Goal: Navigation & Orientation: Find specific page/section

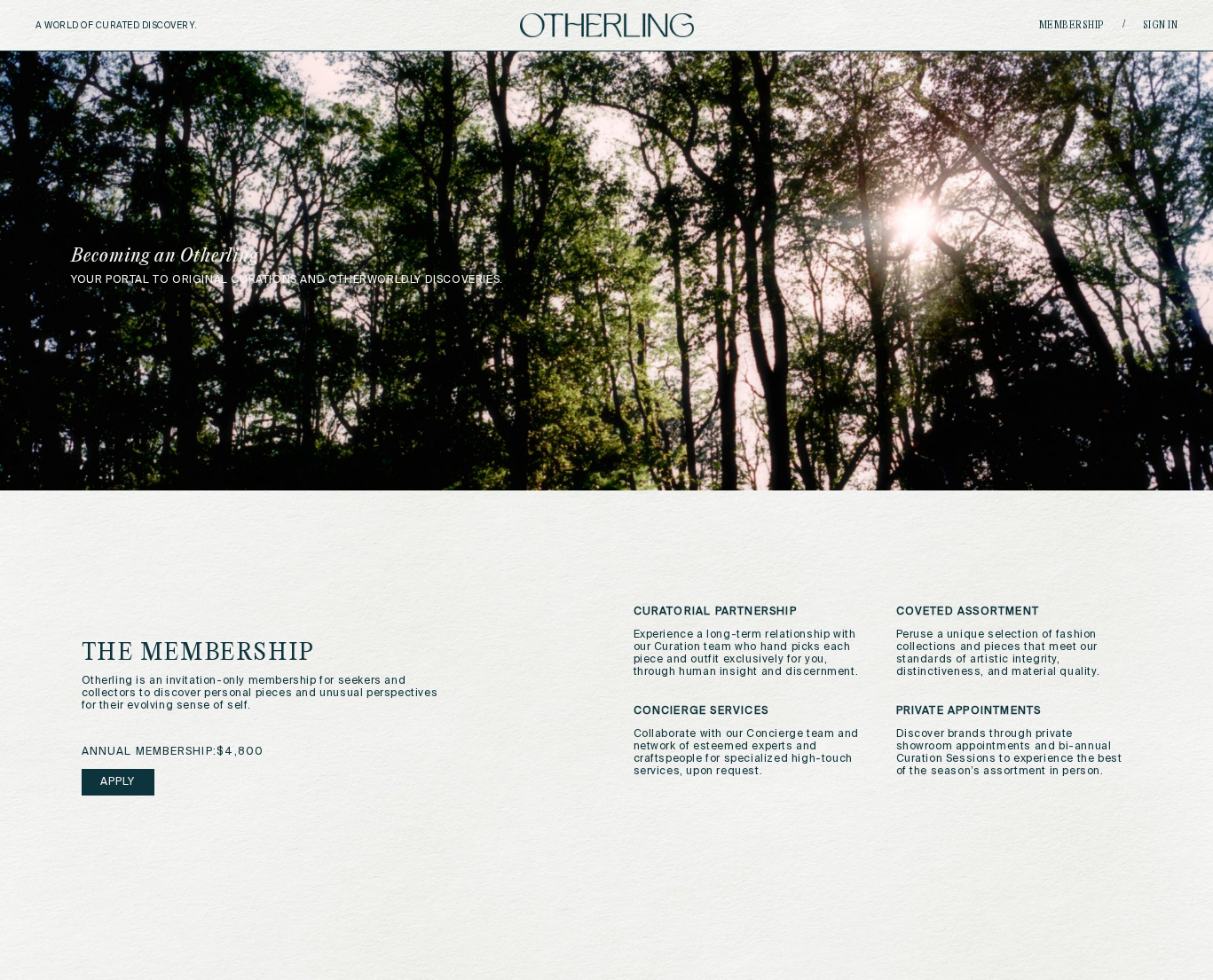
scroll to position [2, 0]
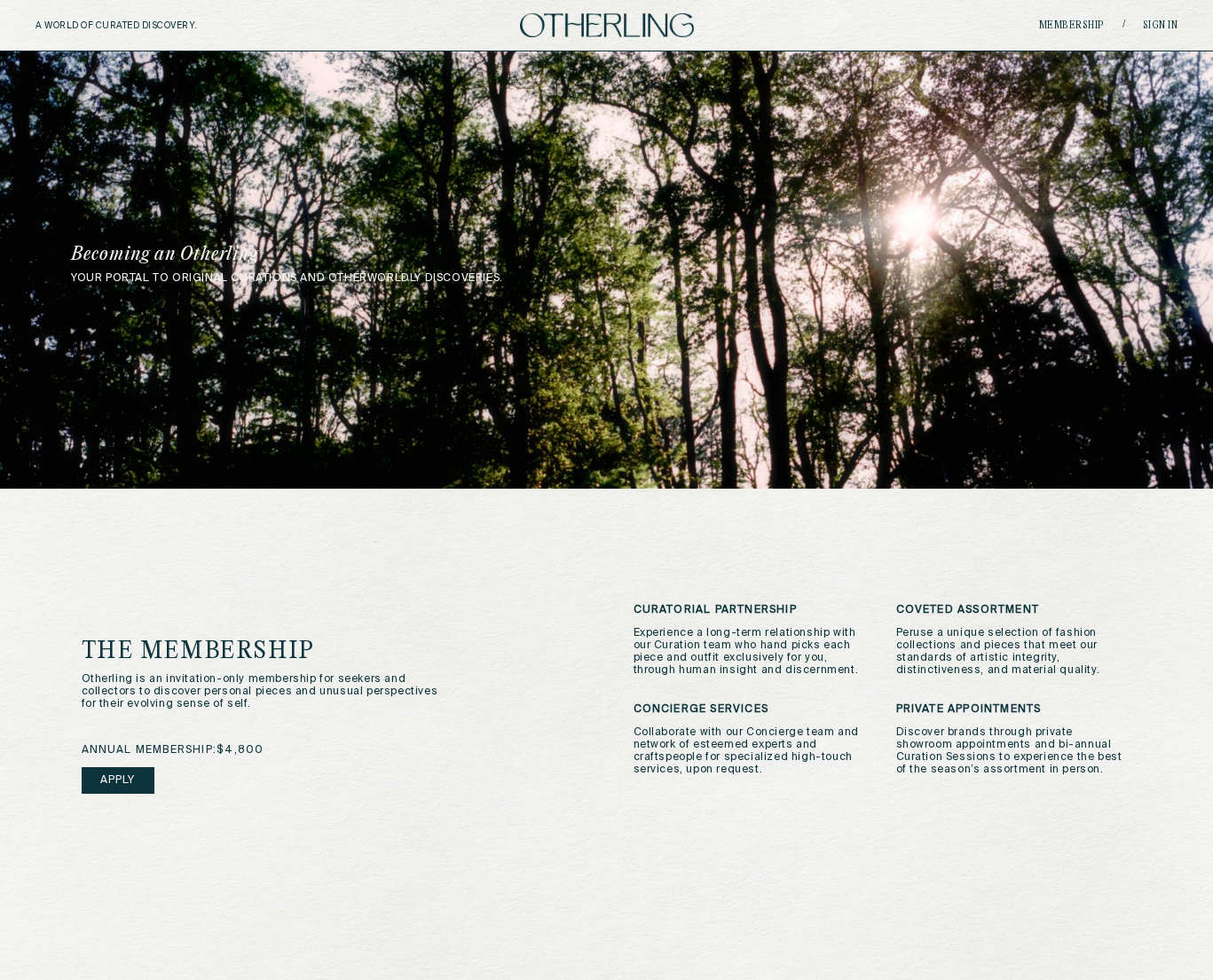
click at [668, 23] on img at bounding box center [607, 25] width 174 height 23
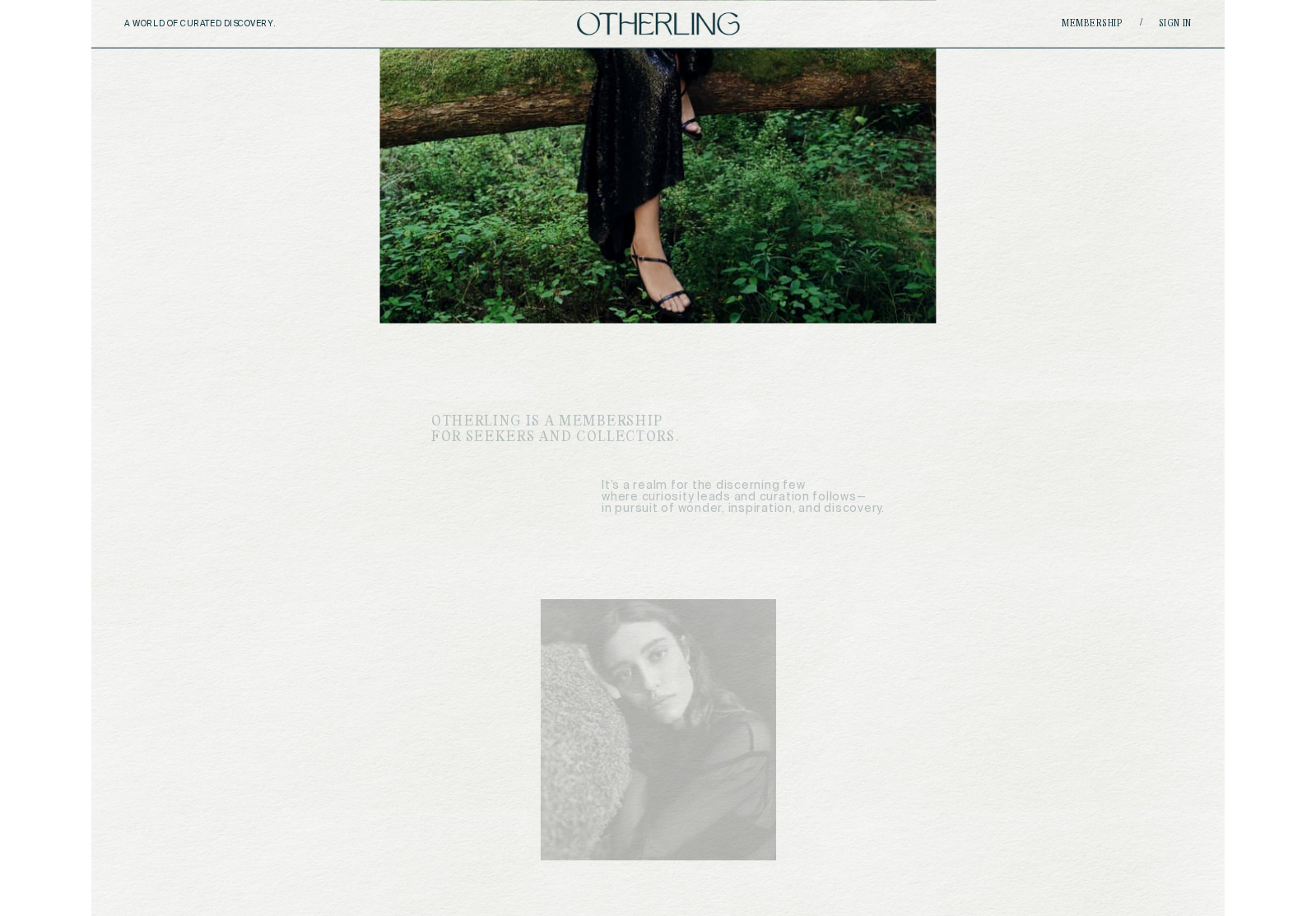
scroll to position [719, 0]
